Goal: Check status: Check status

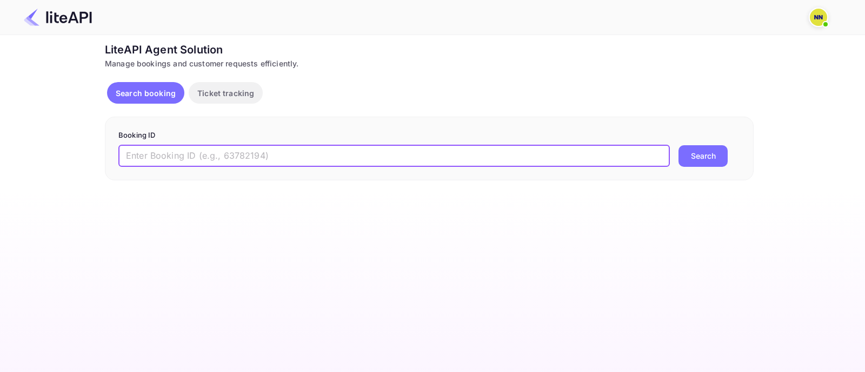
click at [135, 152] on input "text" at bounding box center [393, 156] width 551 height 22
type input "9105948"
click at [697, 157] on button "Search" at bounding box center [702, 156] width 49 height 22
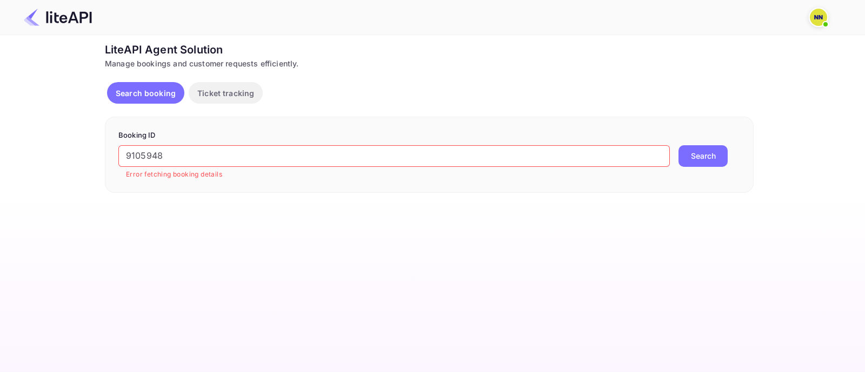
click at [290, 149] on input "9105948" at bounding box center [393, 156] width 551 height 22
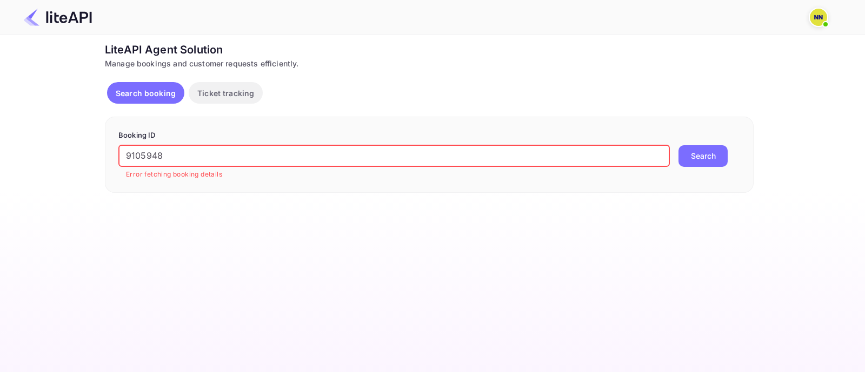
click at [711, 155] on button "Search" at bounding box center [702, 156] width 49 height 22
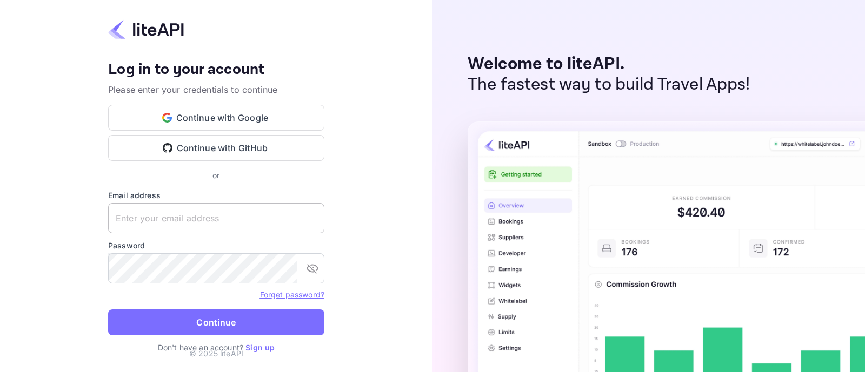
click at [311, 219] on keeper-lock "Open Keeper Popup" at bounding box center [310, 218] width 13 height 13
type input "[EMAIL_ADDRESS][DOMAIN_NAME]"
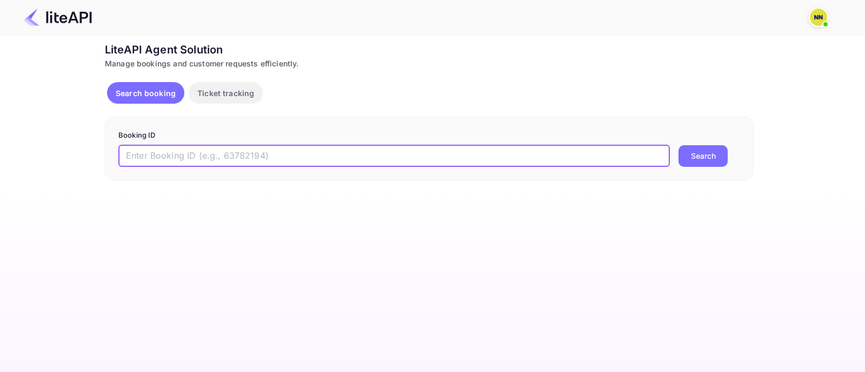
click at [302, 157] on input "text" at bounding box center [393, 156] width 551 height 22
paste input "9105948"
type input "9105948"
click at [688, 156] on button "Search" at bounding box center [702, 156] width 49 height 22
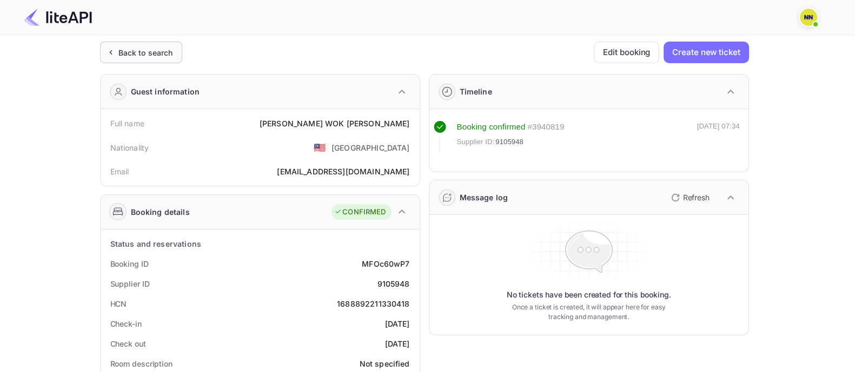
click at [154, 48] on div "Back to search" at bounding box center [145, 52] width 55 height 11
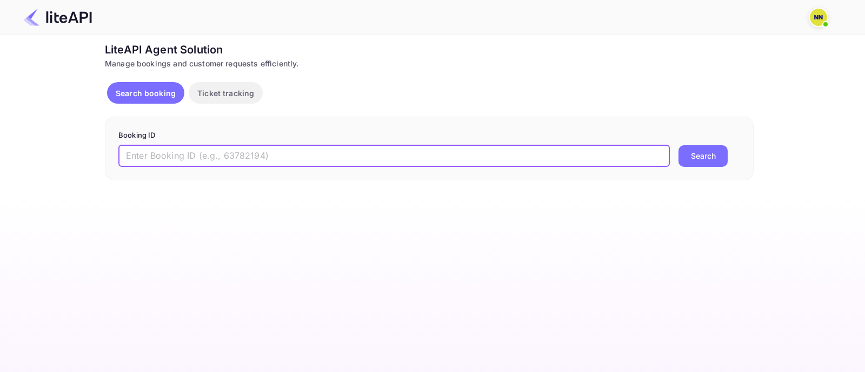
drag, startPoint x: 195, startPoint y: 150, endPoint x: 311, endPoint y: 168, distance: 117.6
click at [198, 152] on input "text" at bounding box center [393, 156] width 551 height 22
paste input "9102304"
type input "9102304"
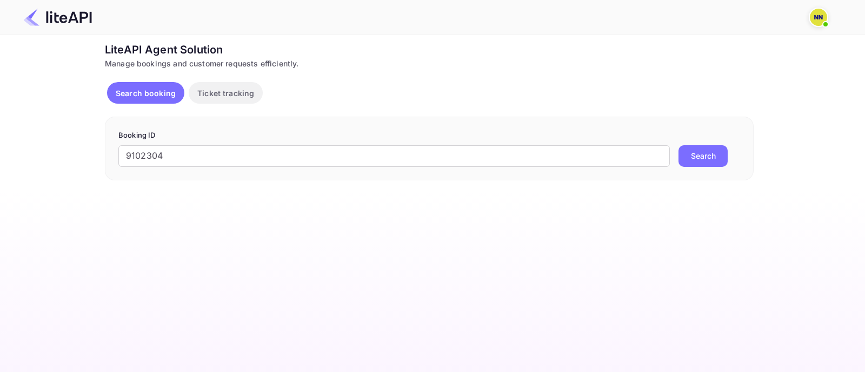
click at [687, 162] on button "Search" at bounding box center [702, 156] width 49 height 22
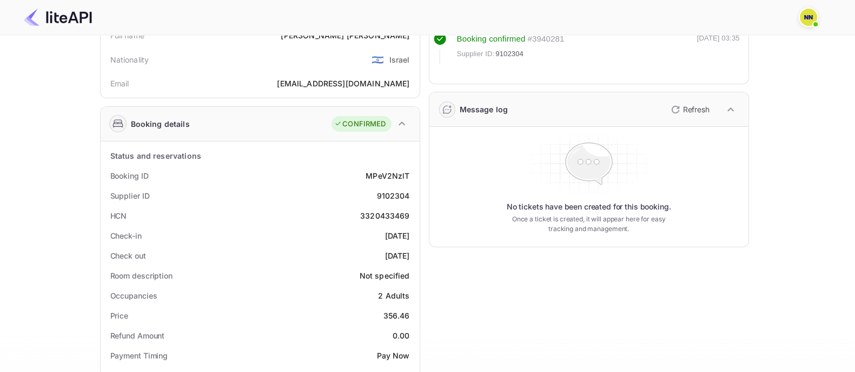
scroll to position [203, 0]
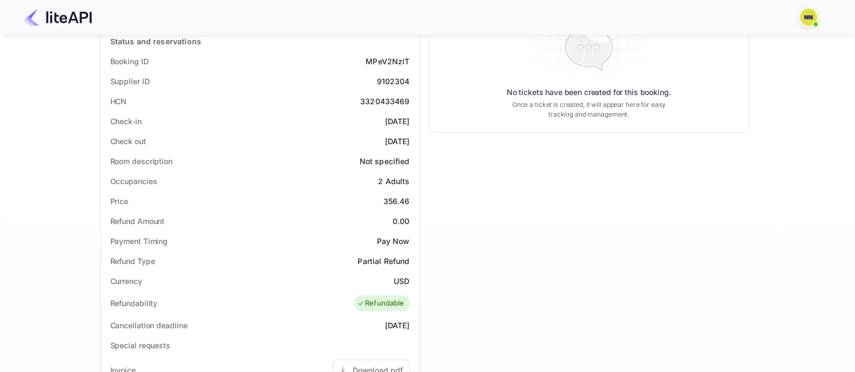
click at [384, 103] on div "3320433469" at bounding box center [385, 101] width 50 height 11
copy div "3320433469"
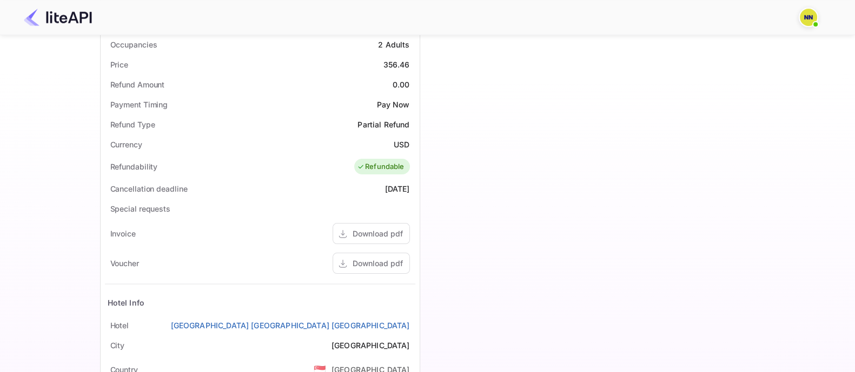
scroll to position [472, 0]
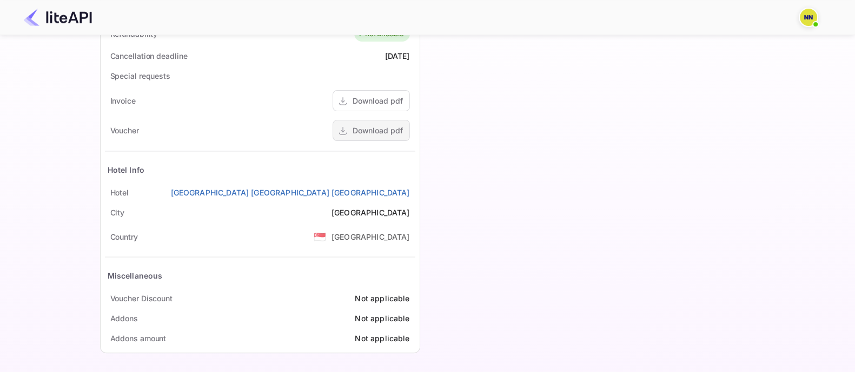
click at [387, 125] on div "Download pdf" at bounding box center [377, 130] width 50 height 11
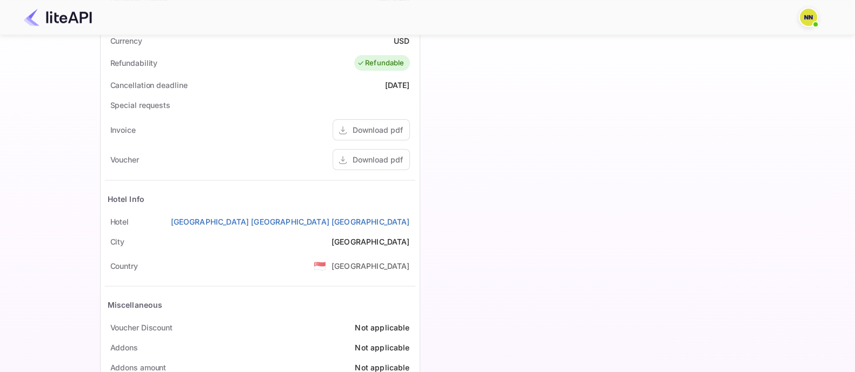
scroll to position [0, 0]
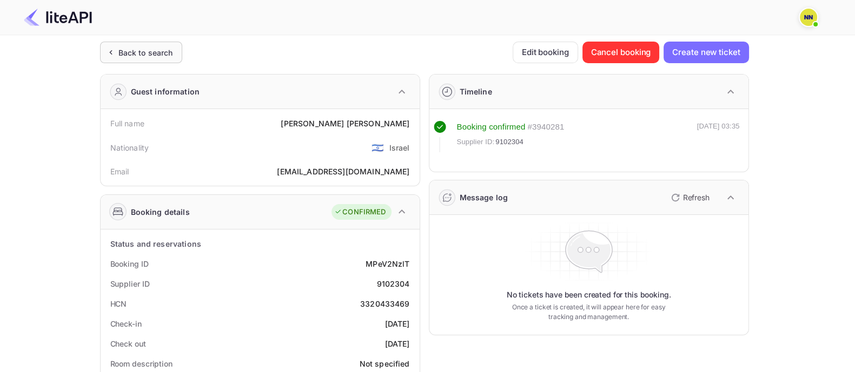
click at [148, 48] on div "Back to search" at bounding box center [145, 52] width 55 height 11
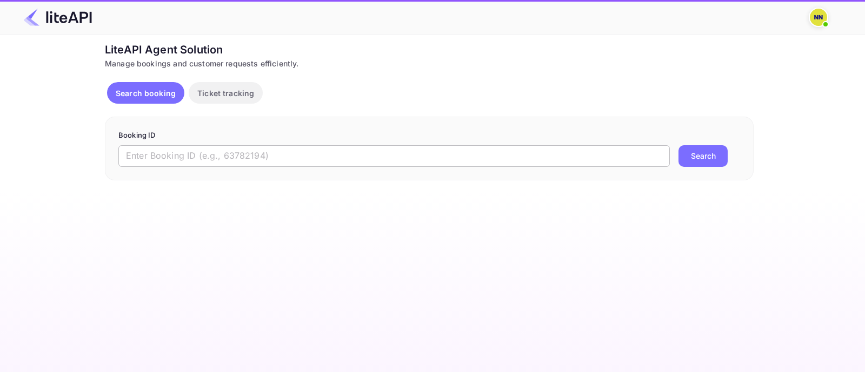
drag, startPoint x: 177, startPoint y: 158, endPoint x: 201, endPoint y: 157, distance: 23.3
click at [177, 158] on input "text" at bounding box center [393, 156] width 551 height 22
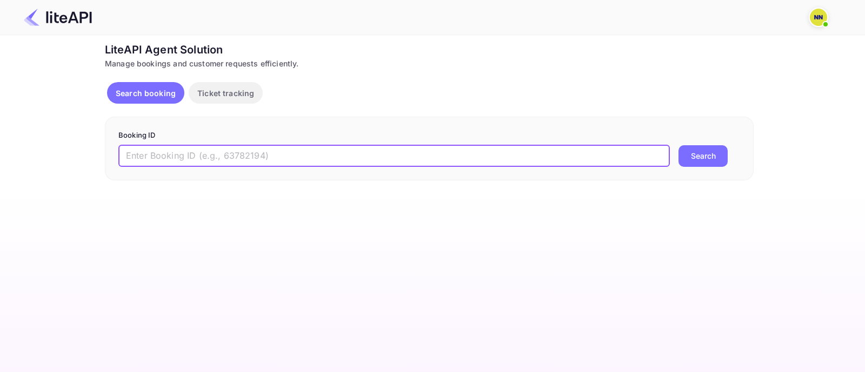
paste input "9108868"
type input "9108868"
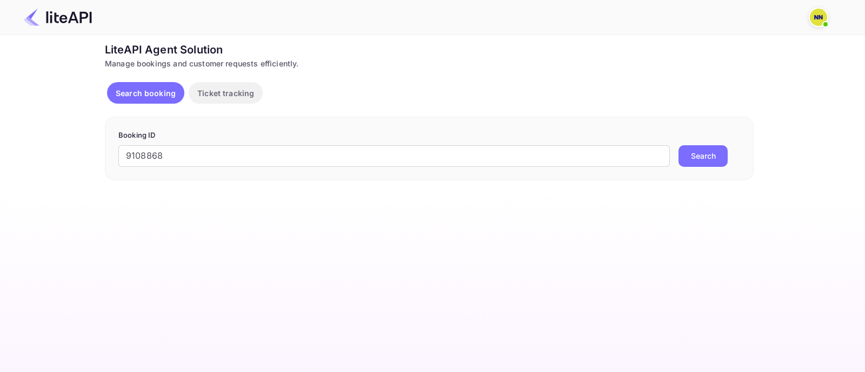
click at [711, 158] on button "Search" at bounding box center [702, 156] width 49 height 22
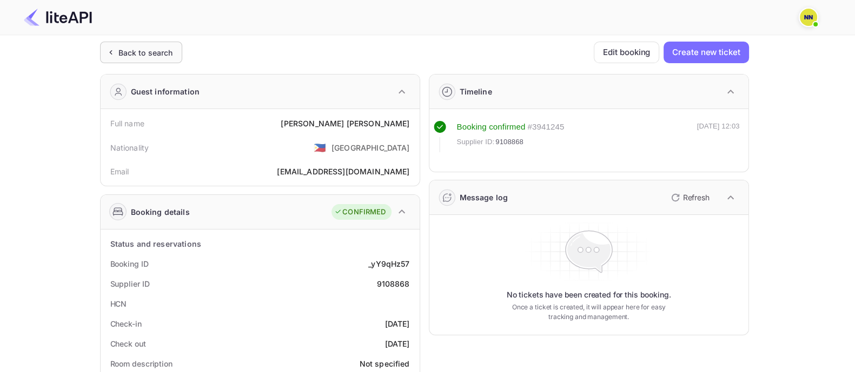
click at [149, 52] on div "Back to search" at bounding box center [145, 52] width 55 height 11
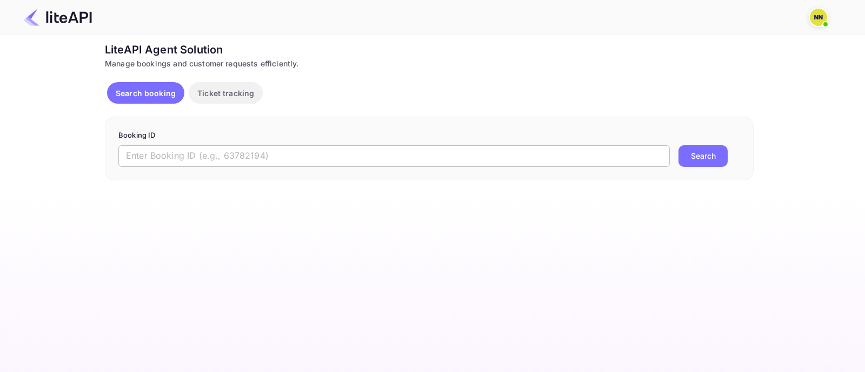
click at [434, 158] on input "text" at bounding box center [393, 156] width 551 height 22
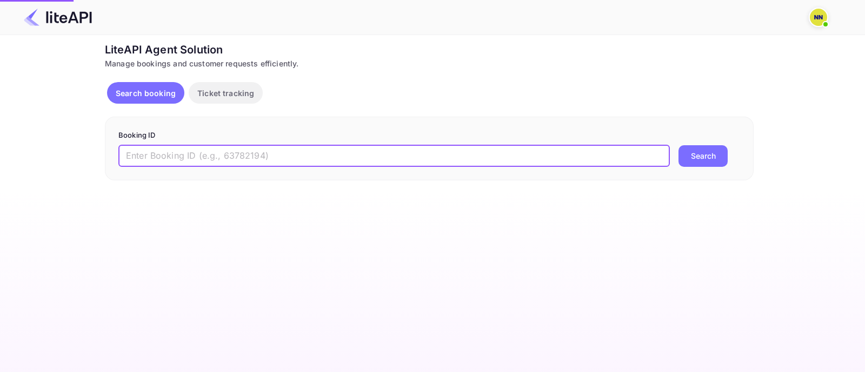
paste input "9115275"
type input "9115275"
click at [704, 153] on button "Search" at bounding box center [702, 156] width 49 height 22
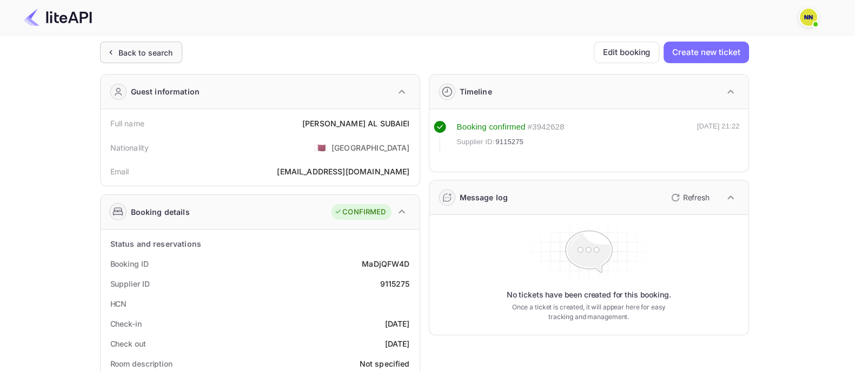
click at [149, 44] on div "Back to search" at bounding box center [141, 53] width 82 height 22
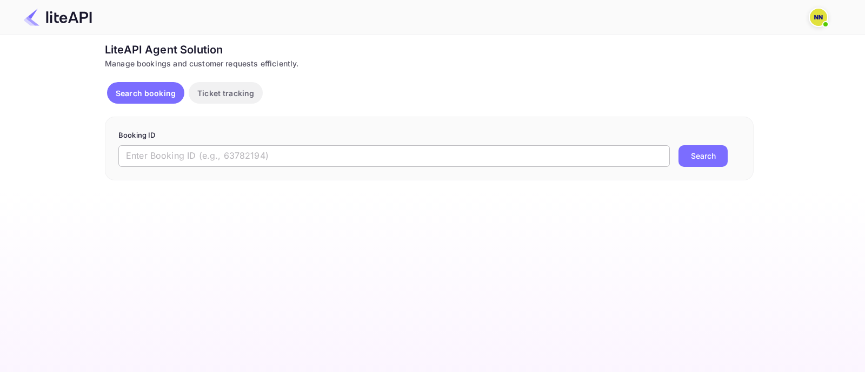
click at [429, 155] on input "text" at bounding box center [393, 156] width 551 height 22
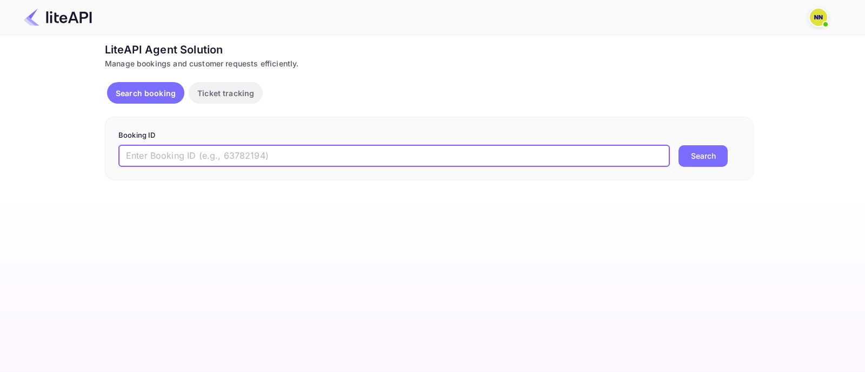
paste input "9027817"
type input "9027817"
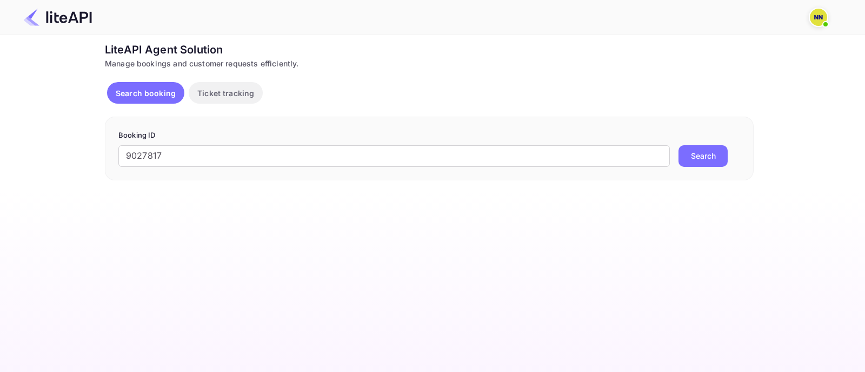
click at [689, 157] on button "Search" at bounding box center [702, 156] width 49 height 22
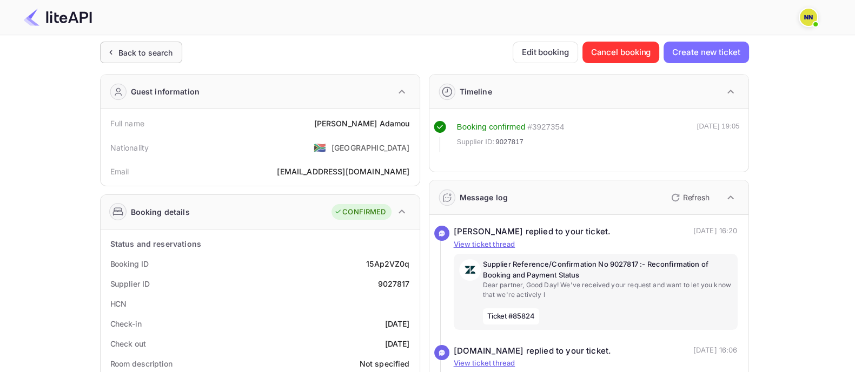
click at [150, 55] on div "Back to search" at bounding box center [145, 52] width 55 height 11
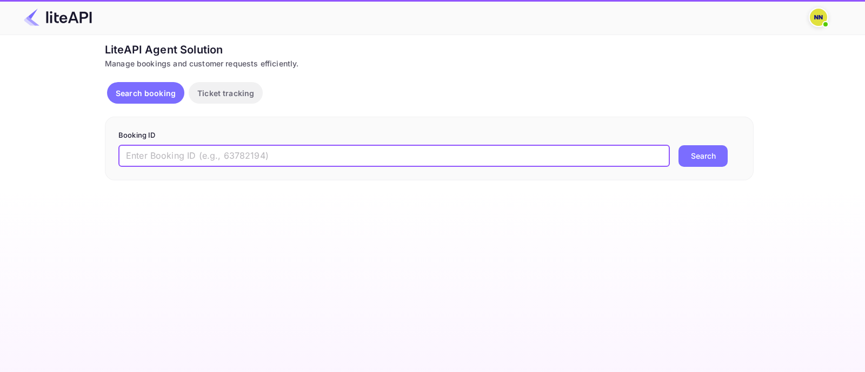
click at [156, 155] on input "text" at bounding box center [393, 156] width 551 height 22
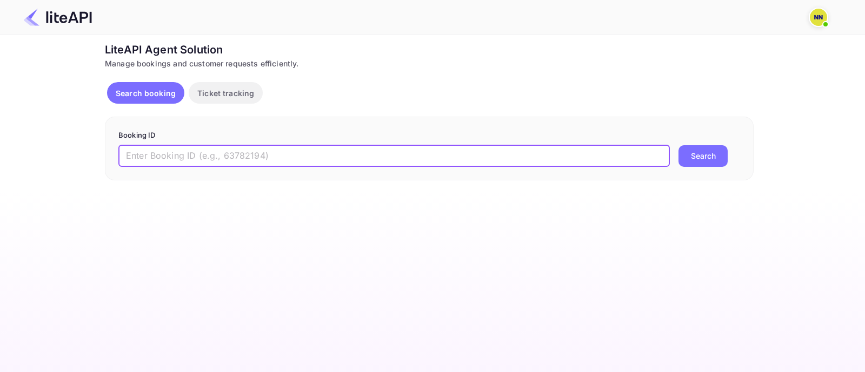
paste input "9109314"
type input "9109314"
click at [722, 160] on button "Search" at bounding box center [702, 156] width 49 height 22
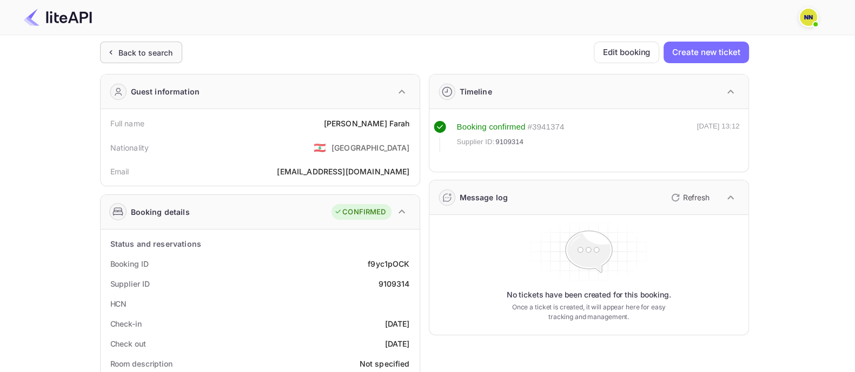
click at [139, 52] on div "Back to search" at bounding box center [145, 52] width 55 height 11
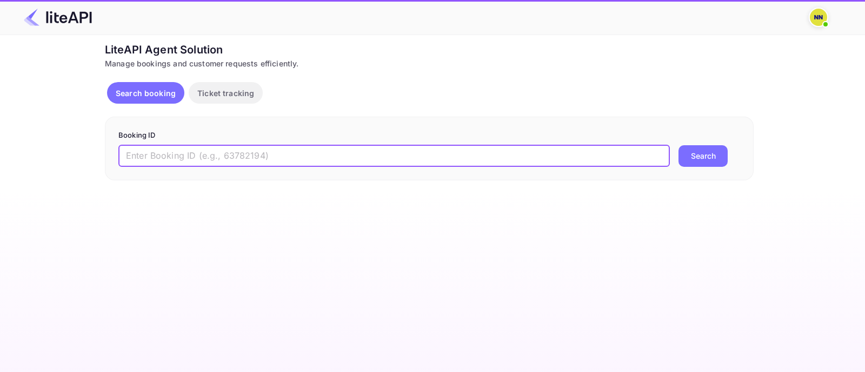
drag, startPoint x: 363, startPoint y: 155, endPoint x: 427, endPoint y: 155, distance: 64.3
click at [363, 155] on input "text" at bounding box center [393, 156] width 551 height 22
paste input "9087969"
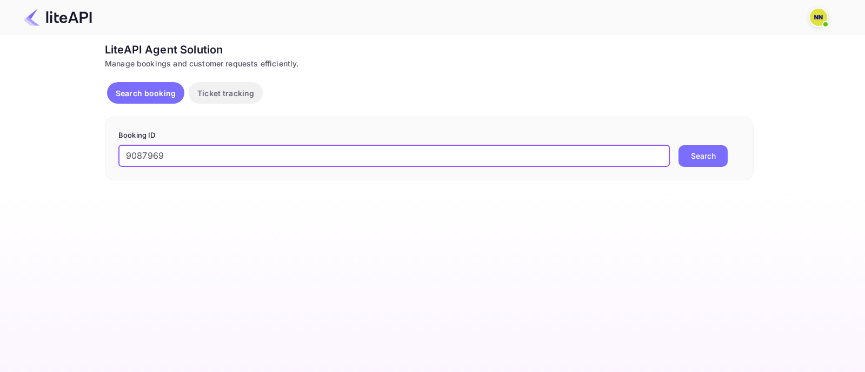
type input "9087969"
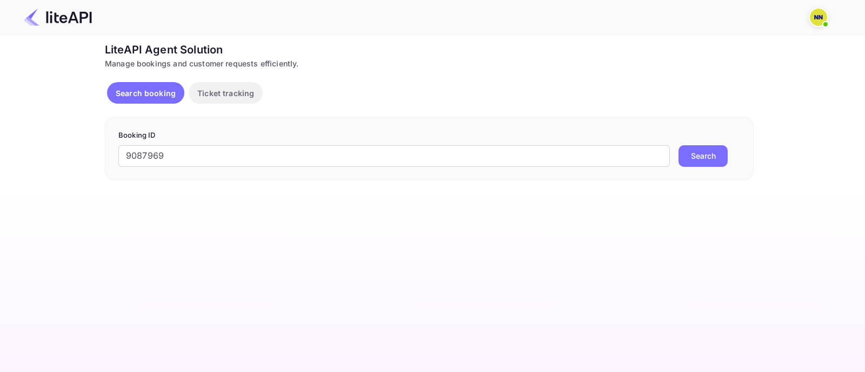
click at [693, 154] on button "Search" at bounding box center [702, 156] width 49 height 22
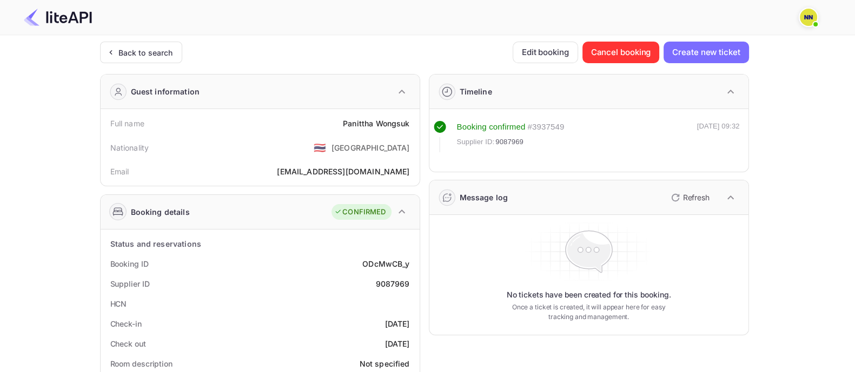
scroll to position [67, 0]
